Goal: Task Accomplishment & Management: Use online tool/utility

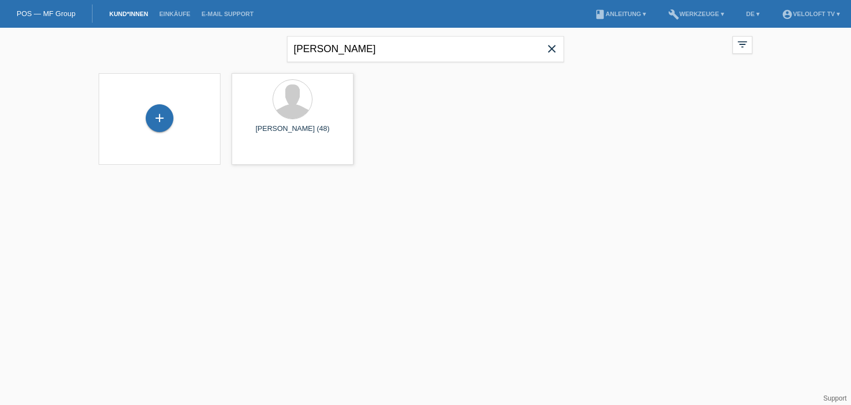
click at [554, 50] on icon "close" at bounding box center [551, 48] width 13 height 13
click at [129, 13] on link "Kund*innen" at bounding box center [129, 14] width 50 height 7
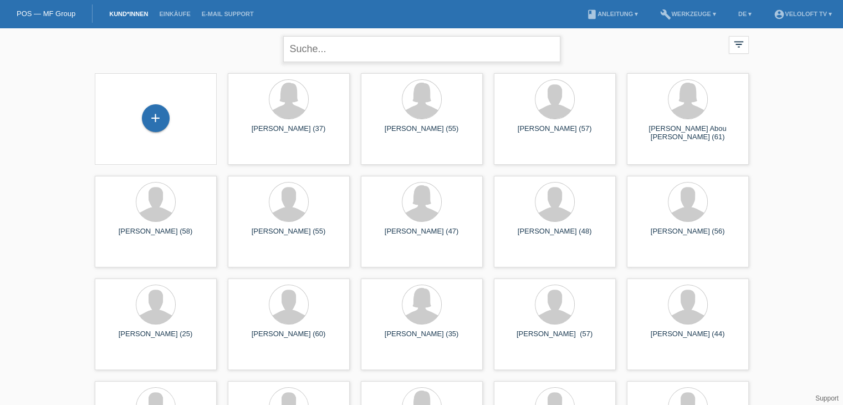
click at [346, 49] on input "text" at bounding box center [421, 49] width 277 height 26
type input "Stauffer"
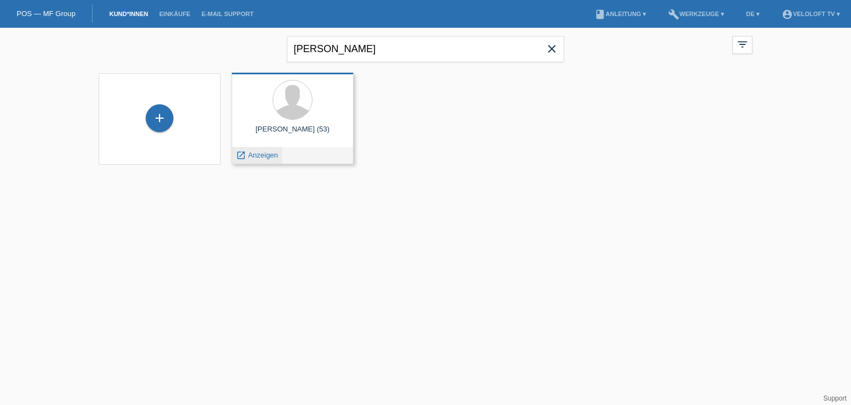
click at [263, 154] on span "Anzeigen" at bounding box center [263, 155] width 30 height 8
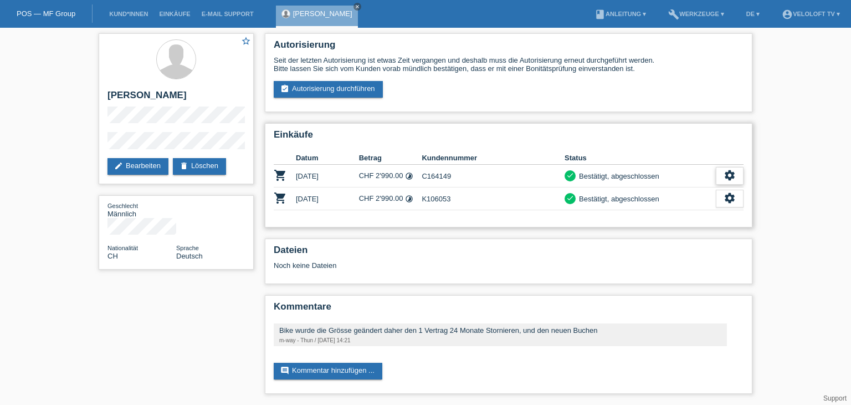
click at [729, 175] on icon "settings" at bounding box center [730, 175] width 12 height 12
click at [724, 173] on icon "settings" at bounding box center [730, 175] width 12 height 12
click at [738, 172] on div "settings" at bounding box center [730, 176] width 28 height 18
click at [737, 176] on div "settings" at bounding box center [730, 176] width 28 height 18
click at [726, 175] on icon "settings" at bounding box center [730, 175] width 12 height 12
